Goal: Task Accomplishment & Management: Manage account settings

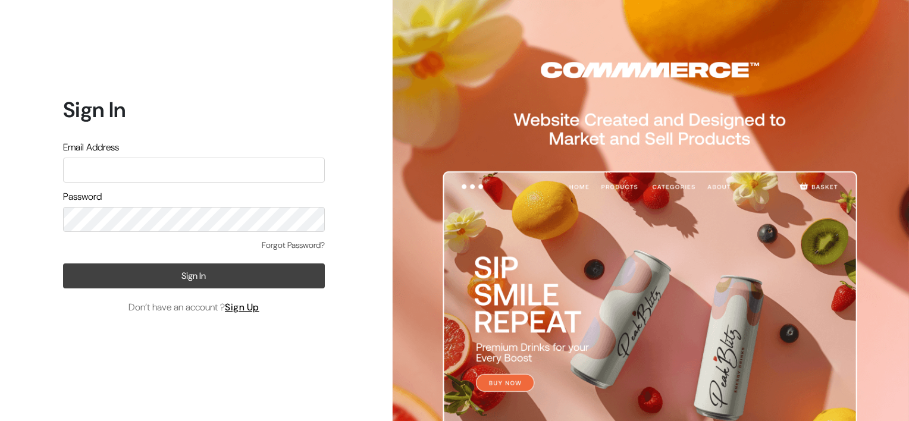
type input "saidulu.dorepally@gmail.com"
click at [195, 278] on button "Sign In" at bounding box center [194, 276] width 262 height 25
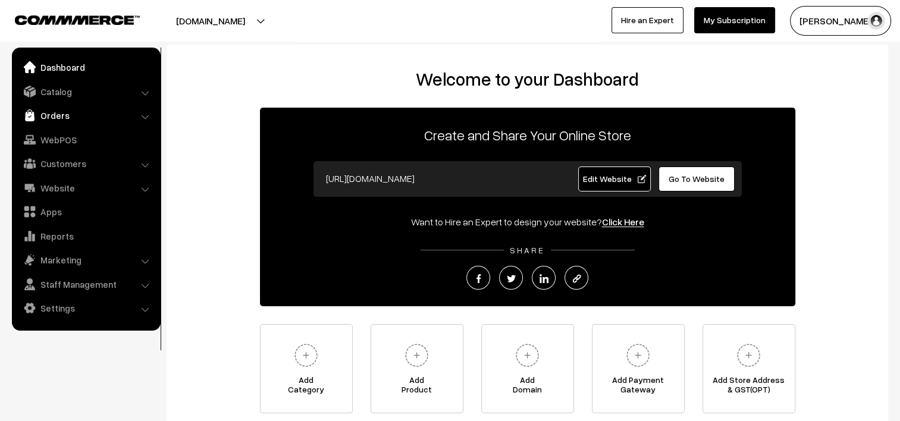
click at [57, 114] on link "Orders" at bounding box center [86, 115] width 142 height 21
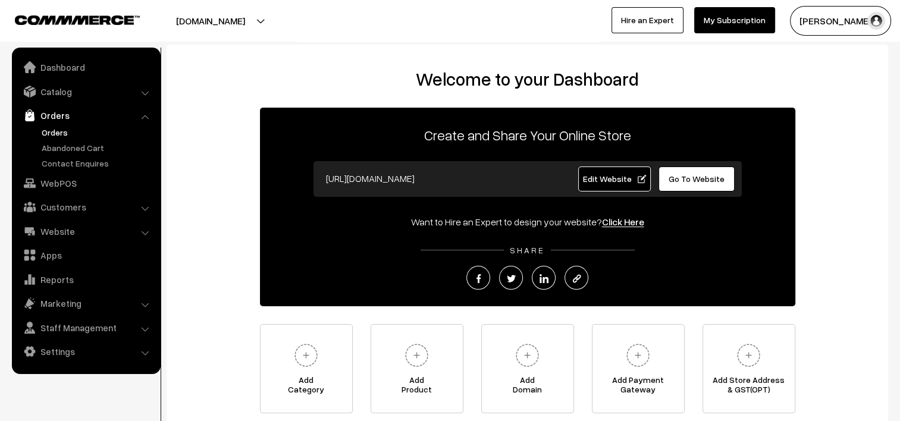
click at [64, 133] on link "Orders" at bounding box center [98, 132] width 118 height 12
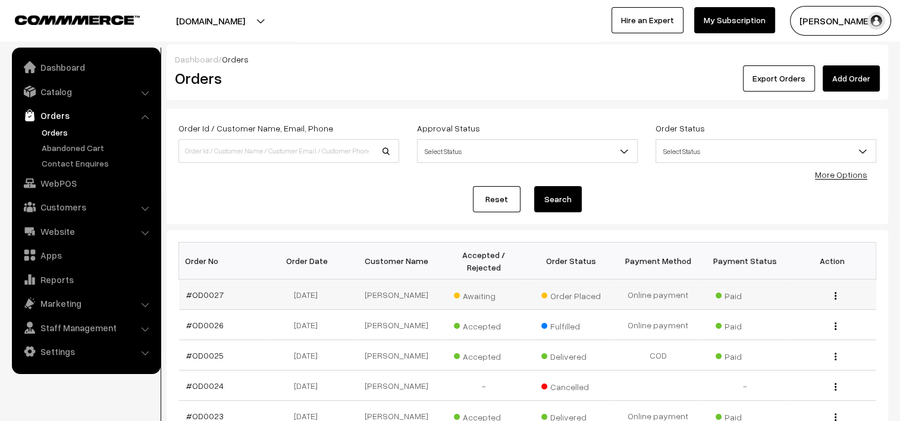
click at [719, 290] on td "Paid" at bounding box center [745, 295] width 87 height 30
click at [835, 292] on img "button" at bounding box center [836, 296] width 2 height 8
click at [762, 300] on link "View" at bounding box center [782, 313] width 101 height 26
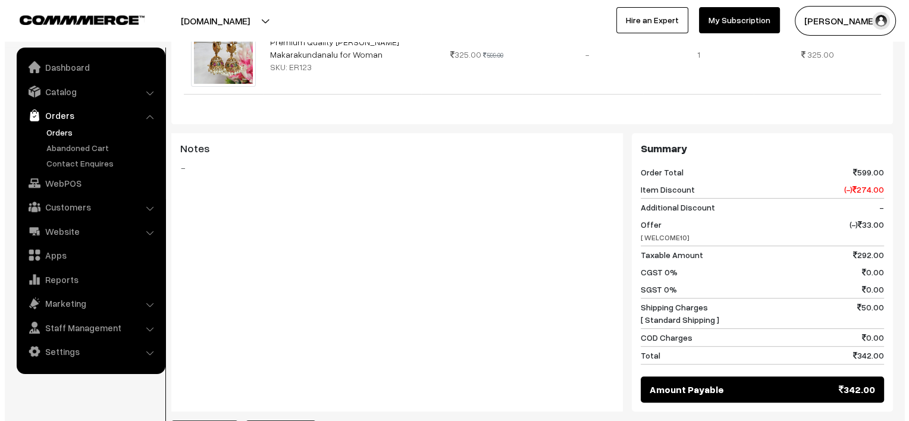
scroll to position [418, 0]
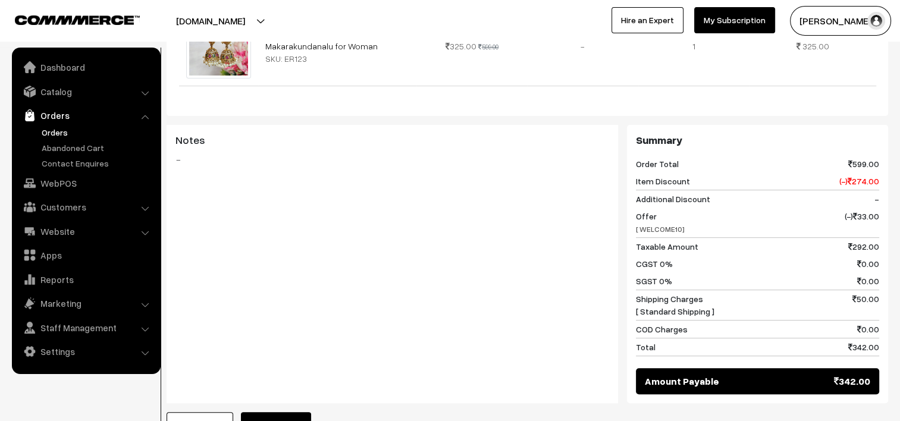
click at [258, 412] on button "Accept Order" at bounding box center [276, 425] width 70 height 26
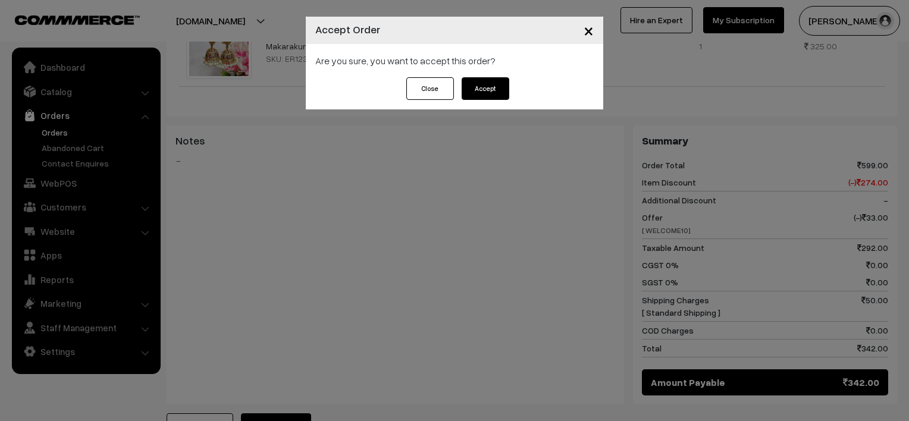
click at [472, 88] on button "Accept" at bounding box center [486, 88] width 48 height 23
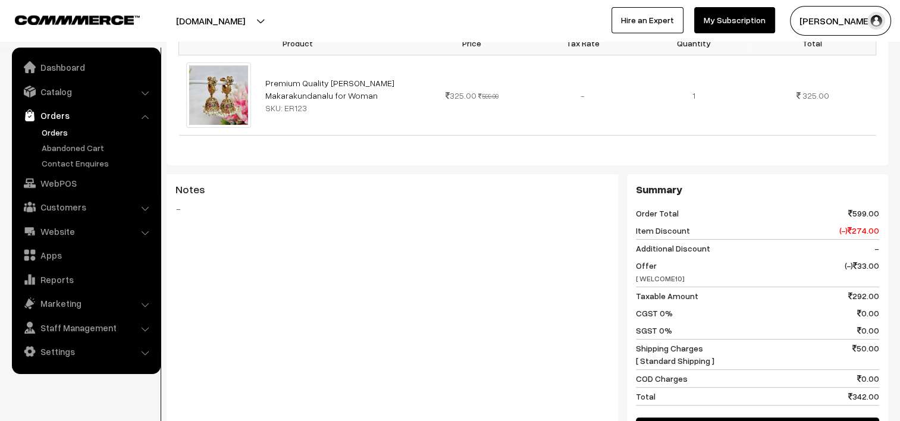
scroll to position [720, 0]
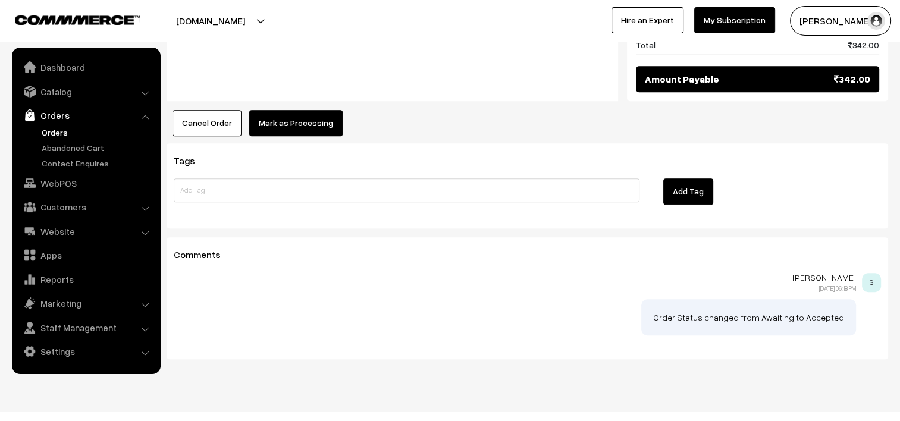
click at [298, 110] on button "Mark as Processing" at bounding box center [295, 123] width 93 height 26
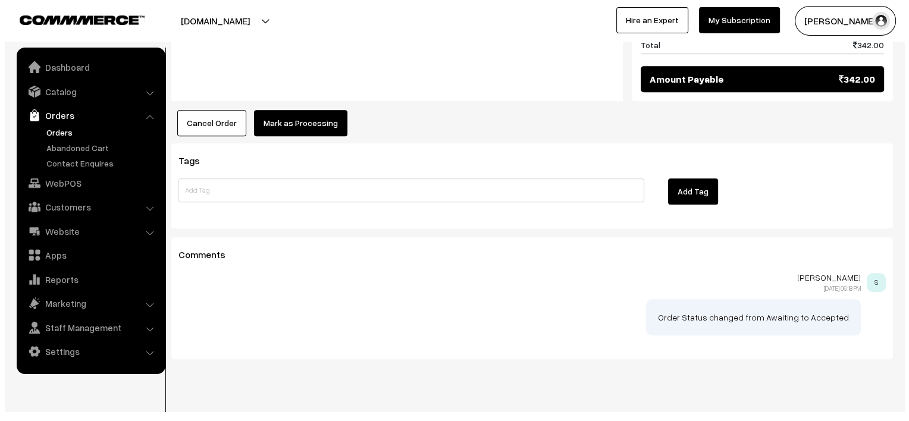
scroll to position [721, 0]
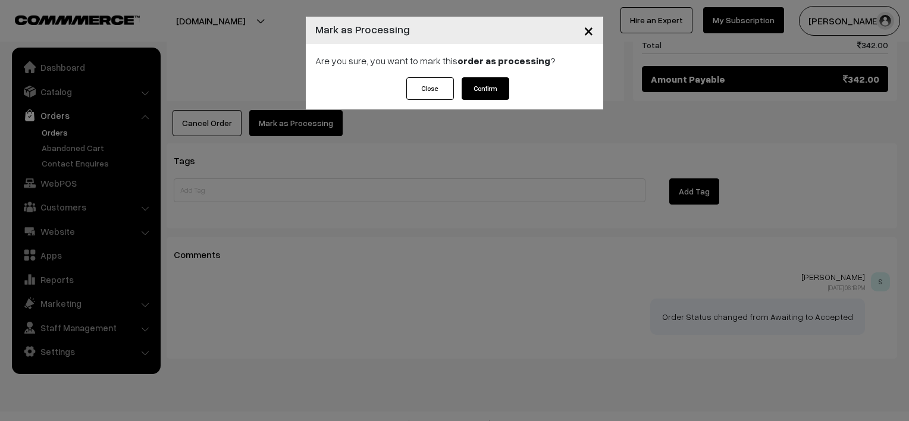
click at [482, 94] on button "Confirm" at bounding box center [486, 88] width 48 height 23
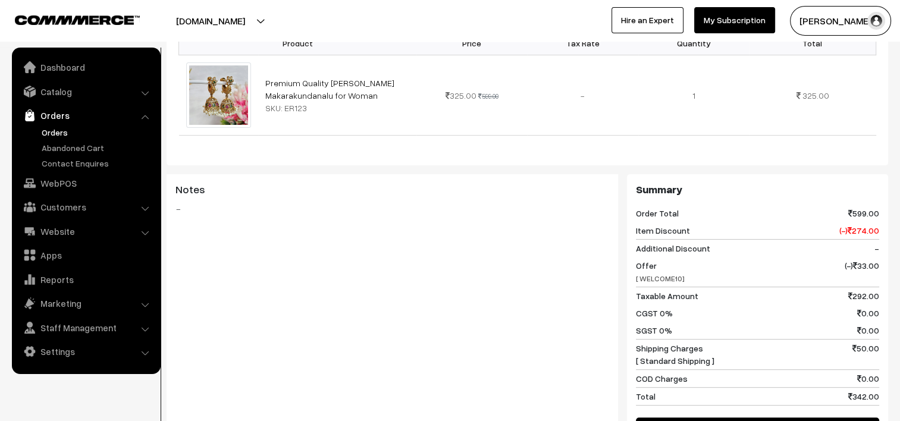
scroll to position [720, 0]
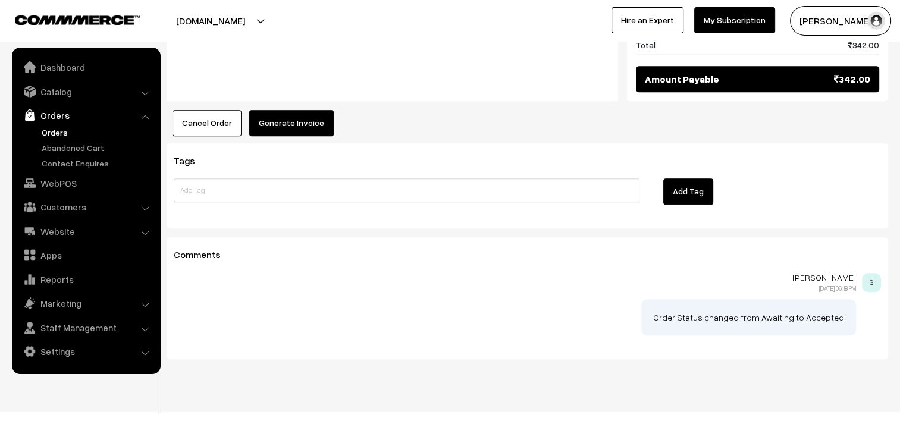
click at [302, 110] on button "Generate Invoice" at bounding box center [291, 123] width 84 height 26
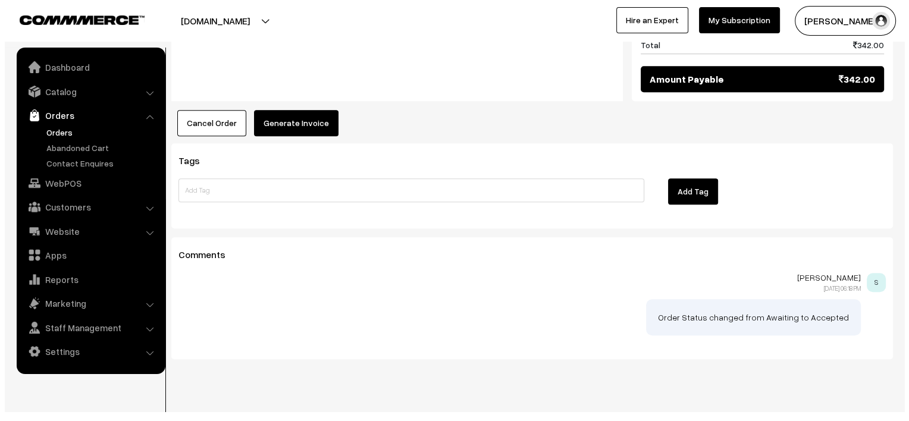
scroll to position [721, 0]
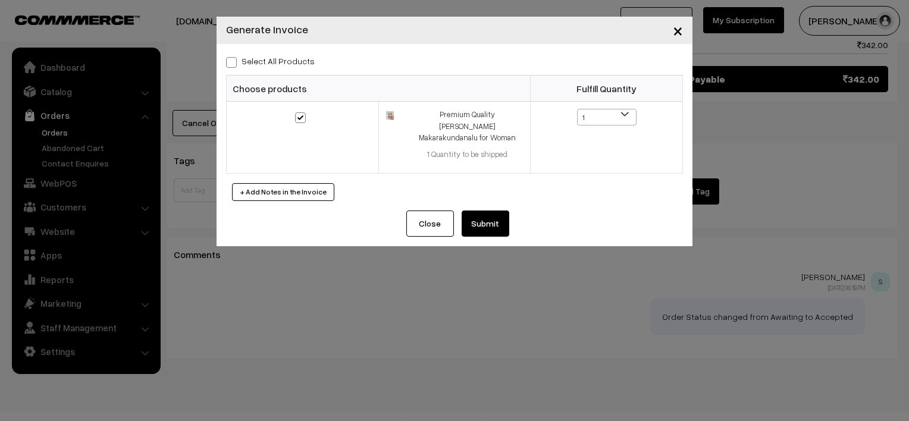
click at [476, 214] on button "Submit" at bounding box center [486, 224] width 48 height 26
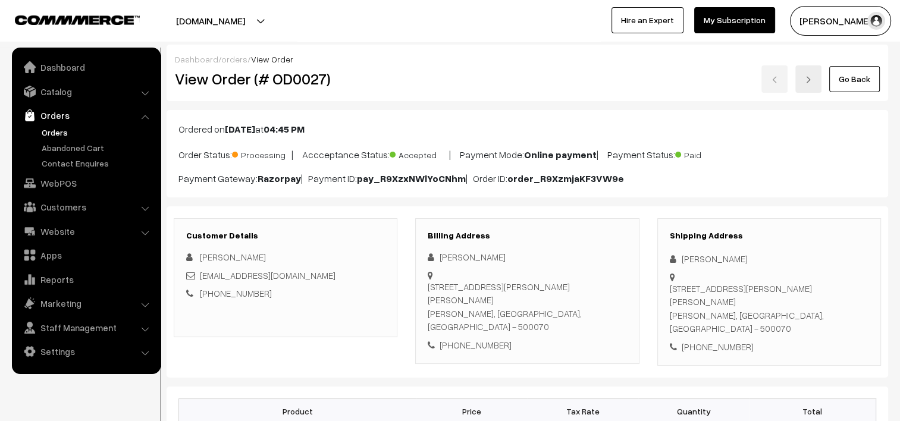
scroll to position [368, 0]
